Goal: Find specific page/section: Find specific page/section

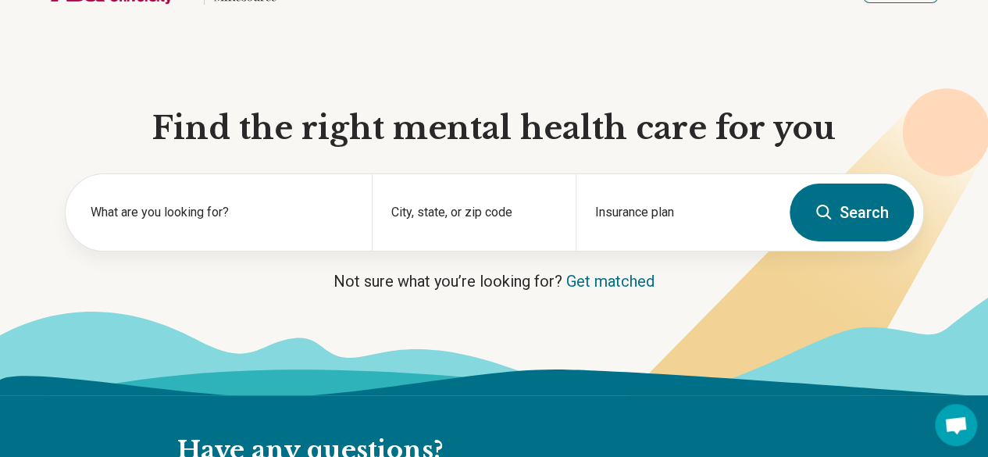
scroll to position [86, 0]
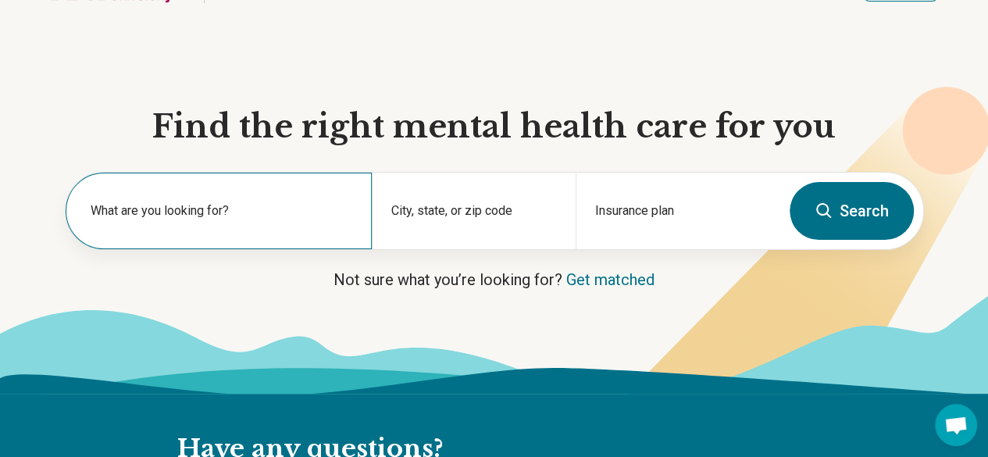
click at [212, 220] on label "What are you looking for?" at bounding box center [222, 210] width 262 height 19
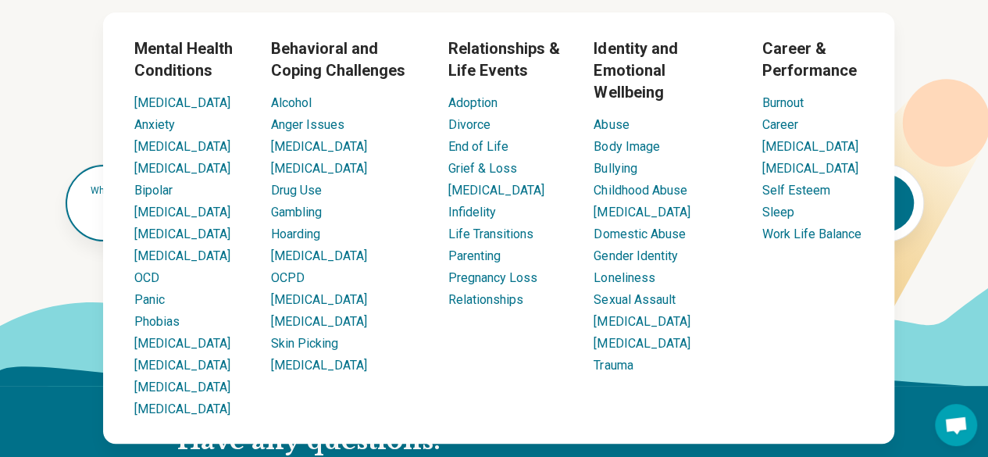
scroll to position [102, 0]
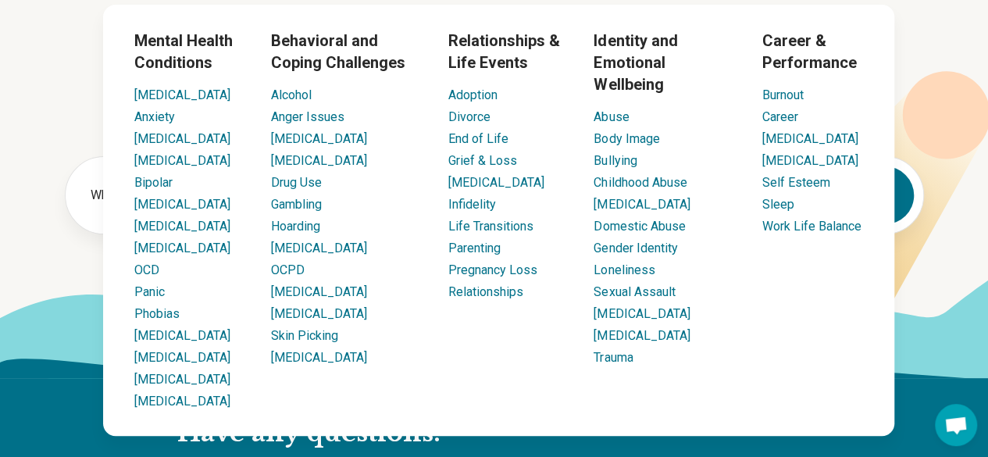
click at [780, 212] on li "Sleep" at bounding box center [812, 204] width 101 height 19
click at [782, 209] on link "Sleep" at bounding box center [778, 204] width 32 height 15
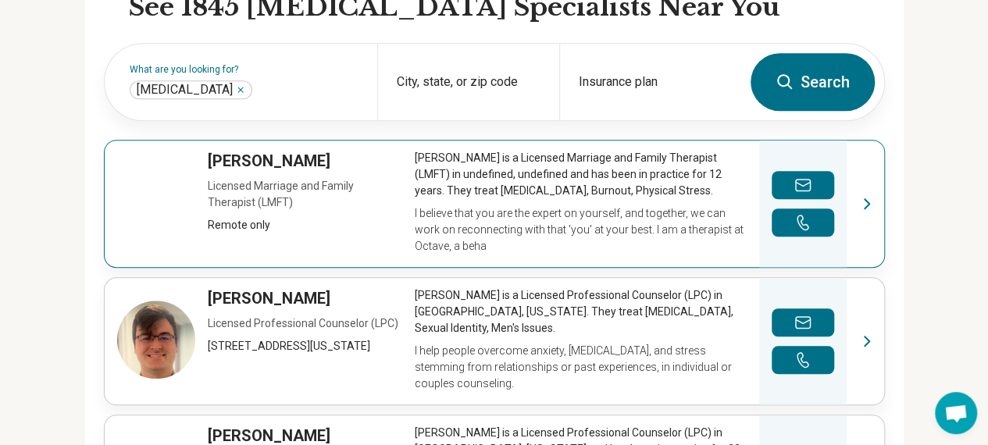
scroll to position [508, 0]
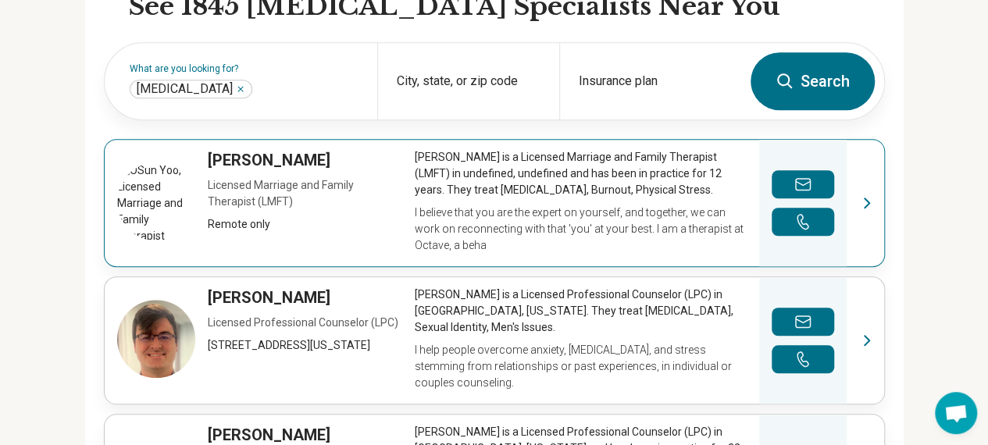
click at [871, 204] on link "View profile" at bounding box center [494, 203] width 779 height 126
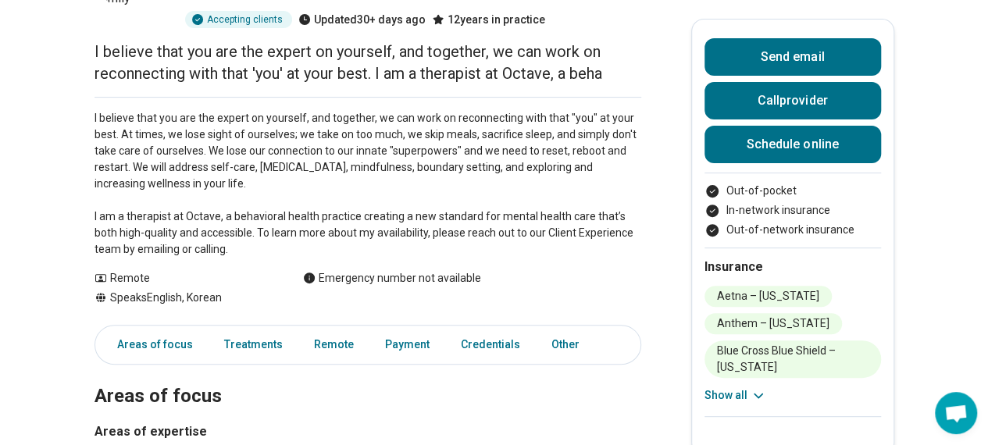
scroll to position [180, 0]
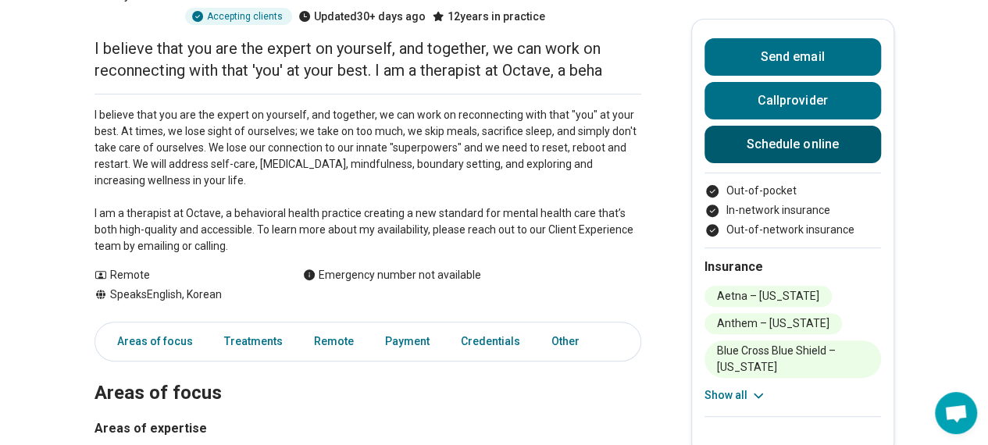
click at [761, 137] on link "Schedule online" at bounding box center [792, 144] width 176 height 37
